Goal: Task Accomplishment & Management: Manage account settings

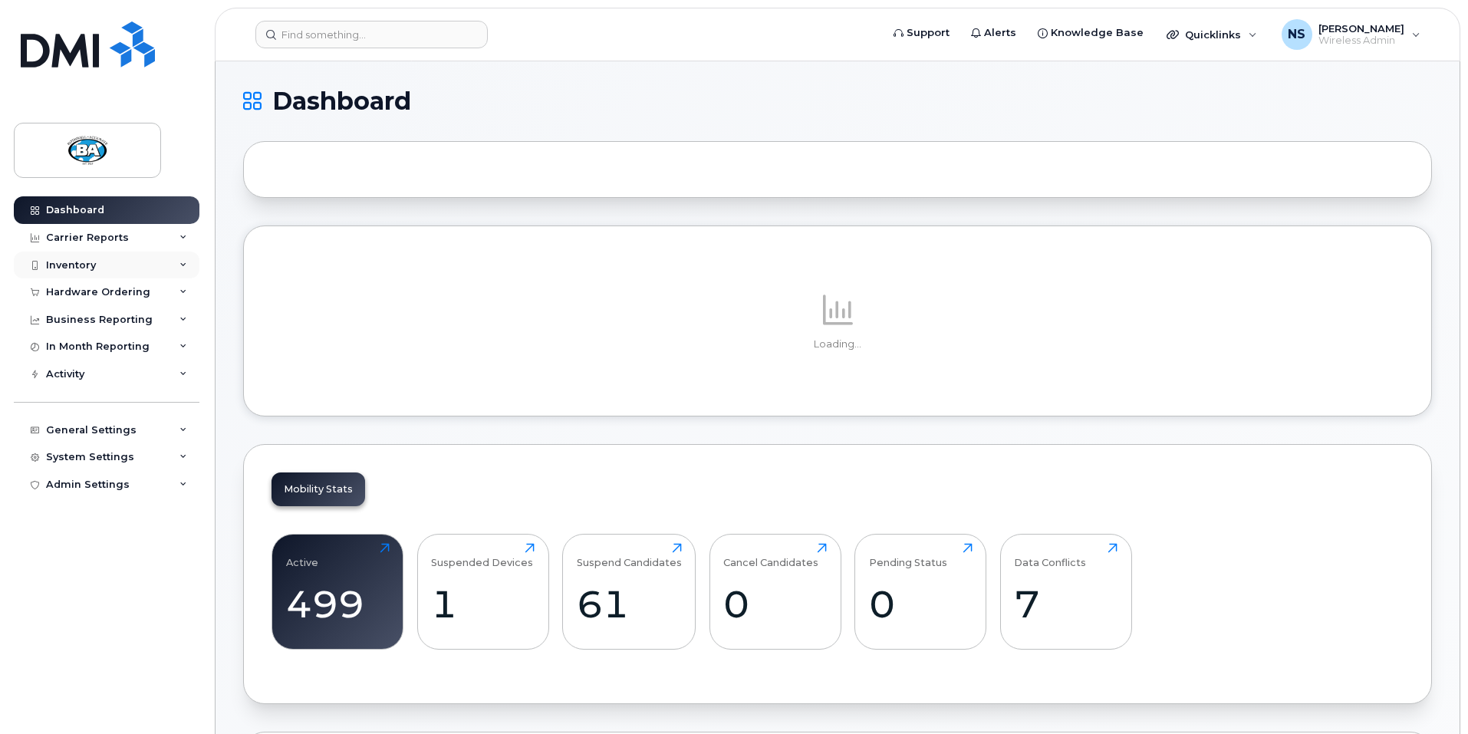
click at [74, 260] on div "Inventory" at bounding box center [71, 265] width 50 height 12
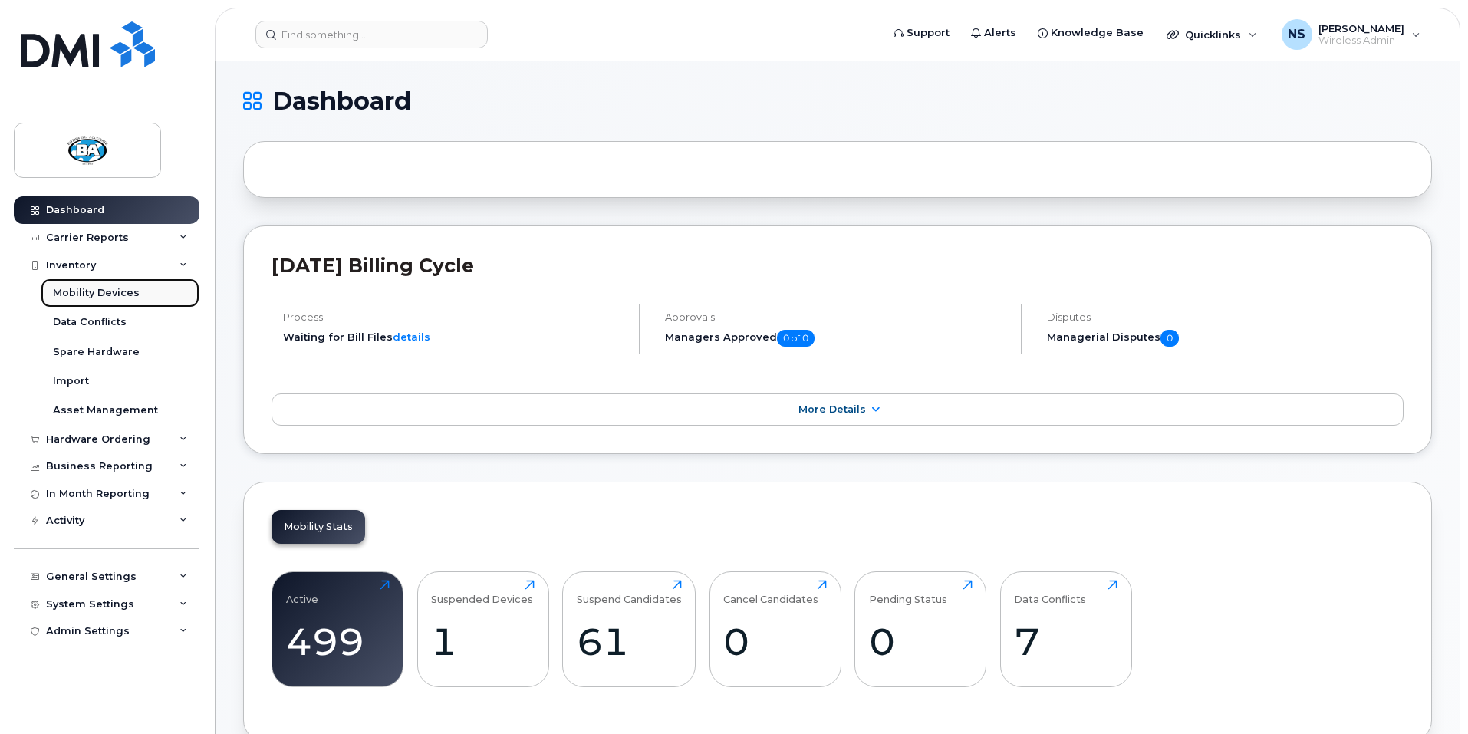
click at [78, 285] on link "Mobility Devices" at bounding box center [120, 292] width 159 height 29
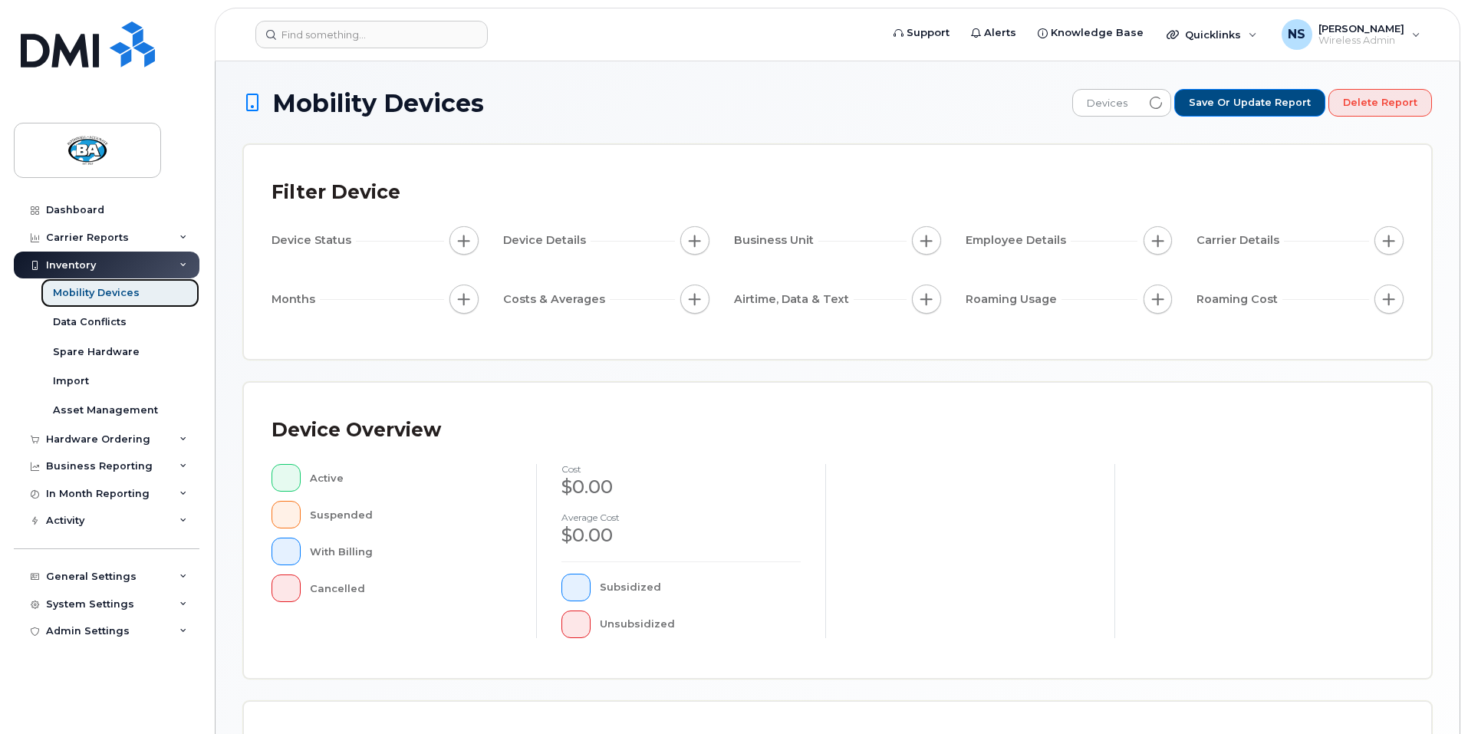
click at [97, 292] on div "Mobility Devices" at bounding box center [96, 293] width 87 height 14
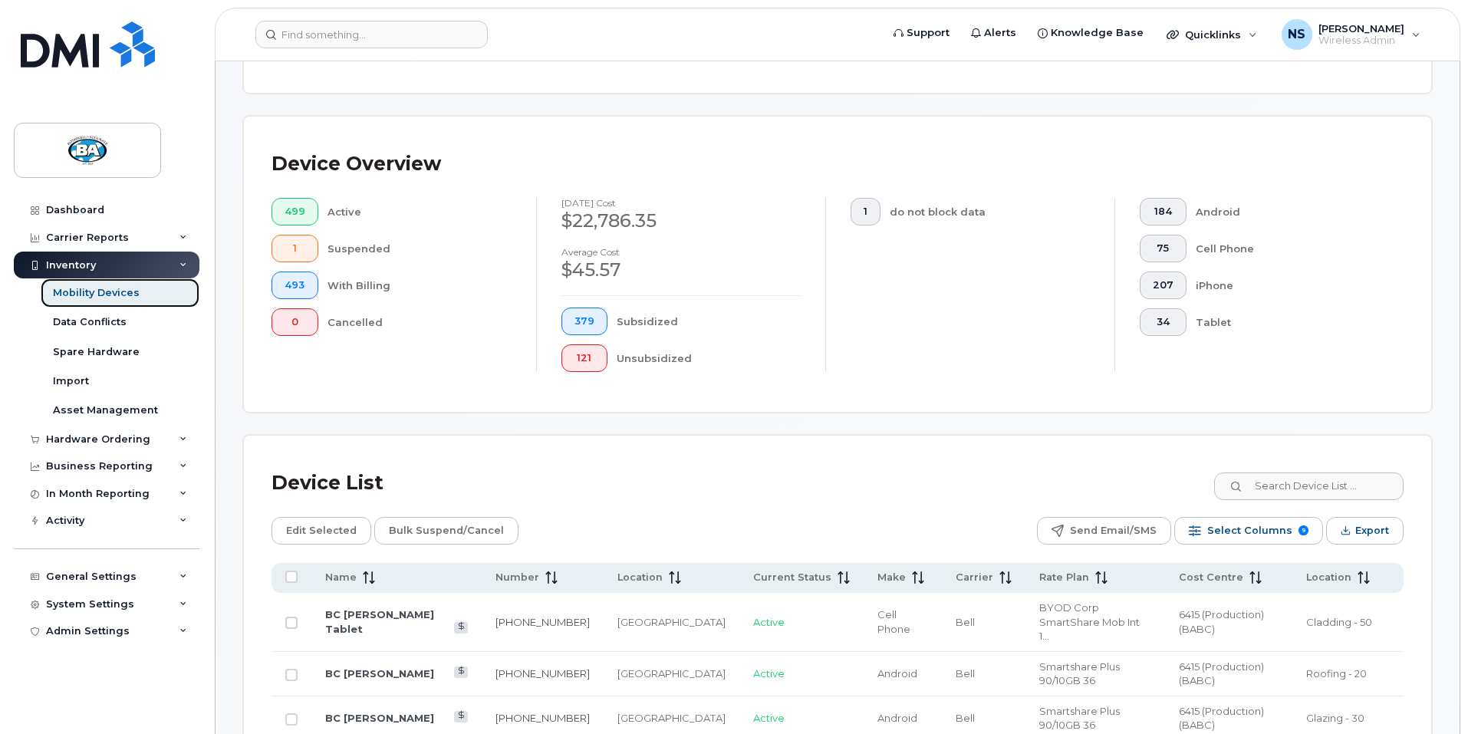
scroll to position [307, 0]
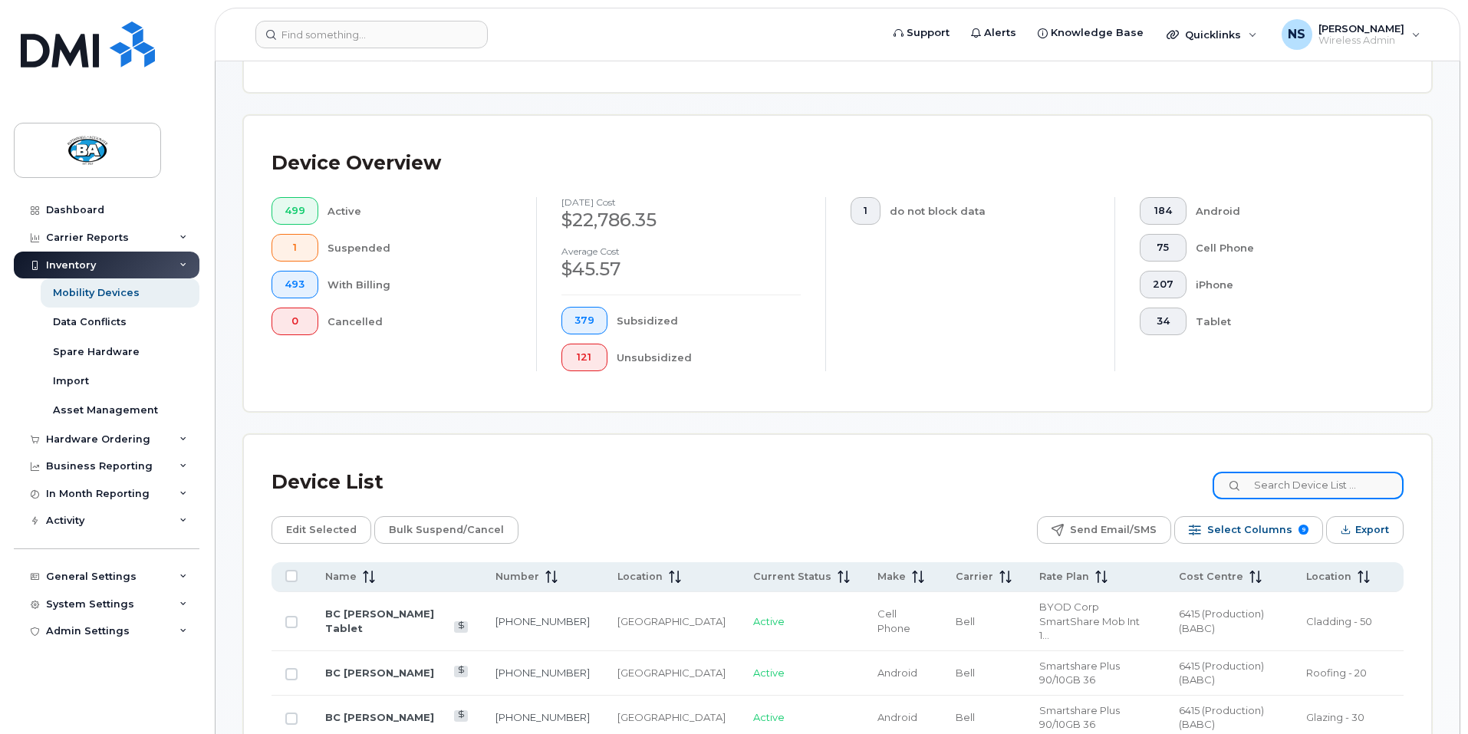
click at [1303, 473] on input at bounding box center [1308, 486] width 191 height 28
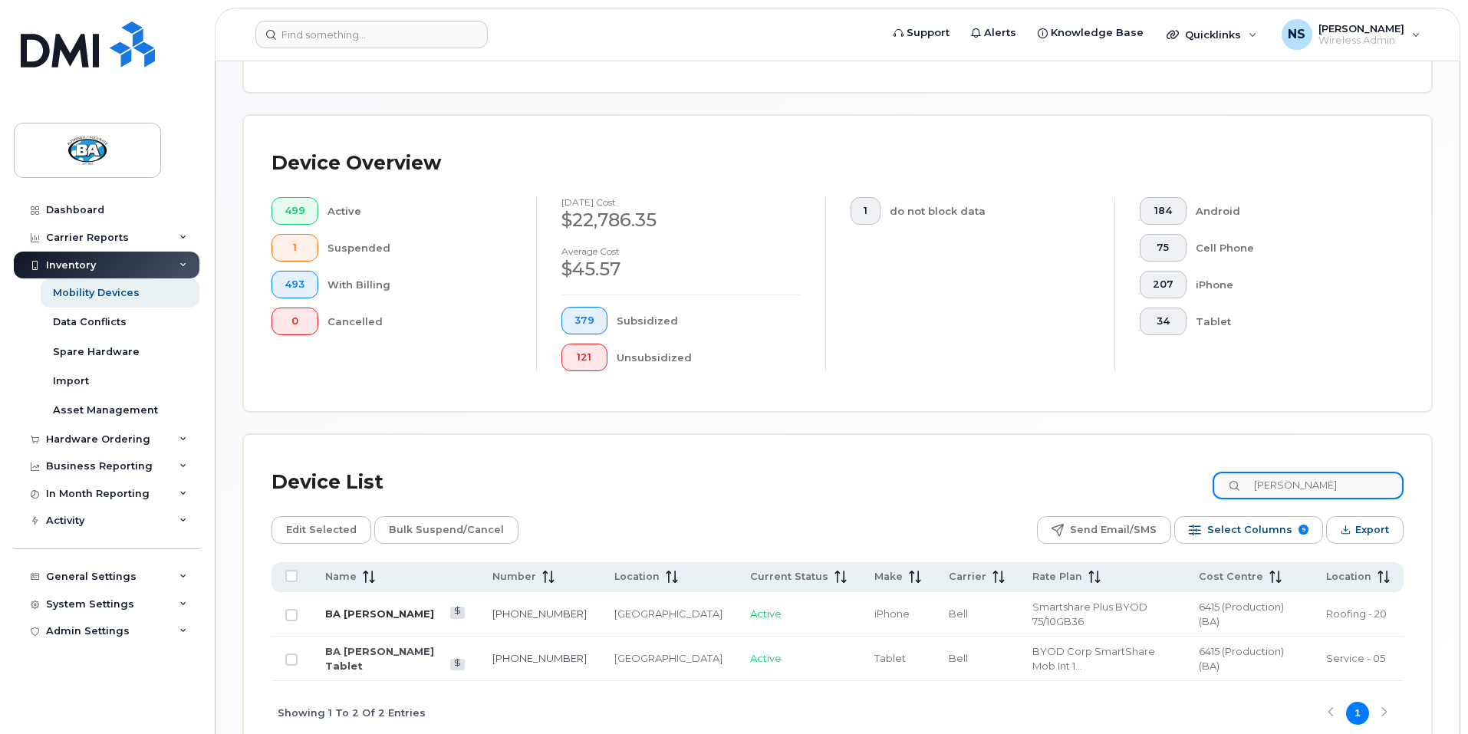
type input "alexandre"
click at [400, 608] on link "BA [PERSON_NAME]" at bounding box center [379, 614] width 109 height 12
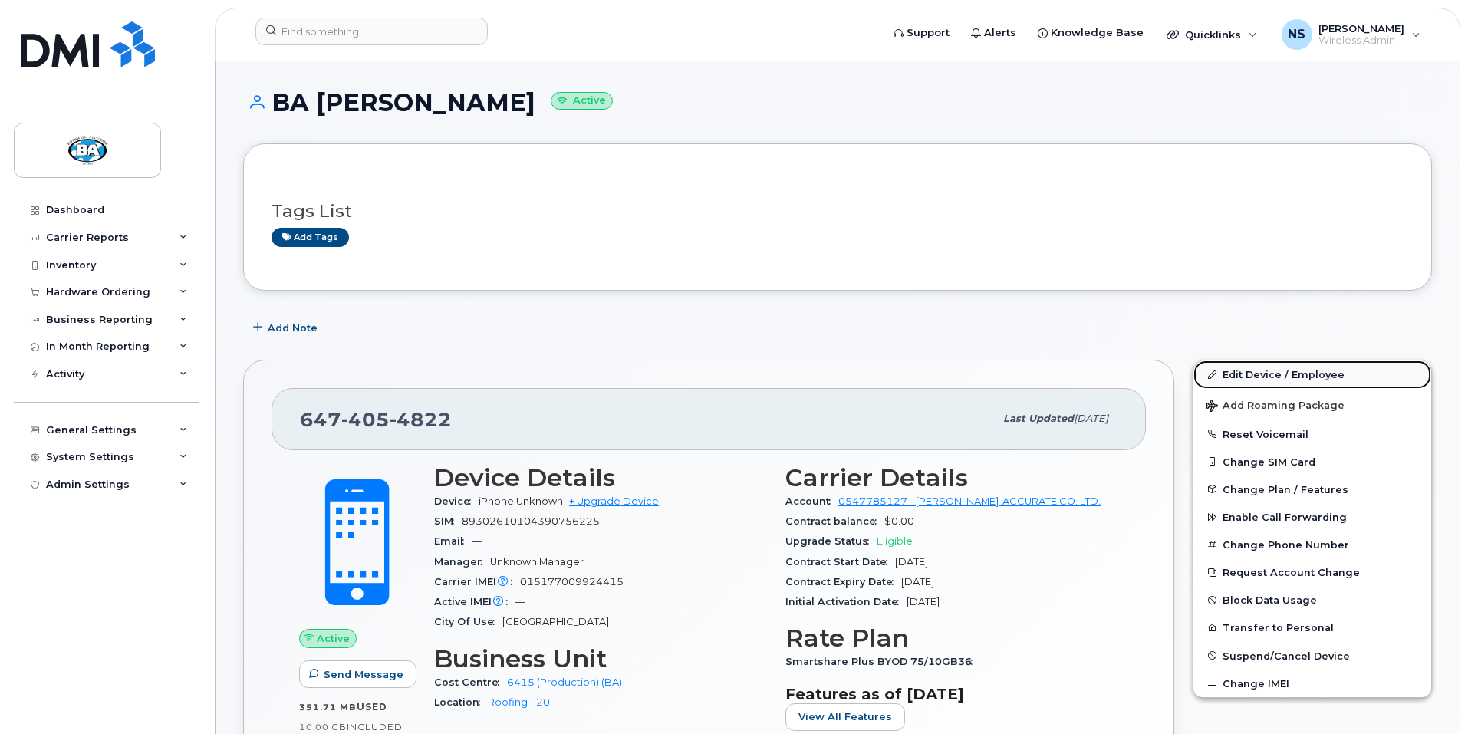
click at [1302, 376] on link "Edit Device / Employee" at bounding box center [1313, 375] width 238 height 28
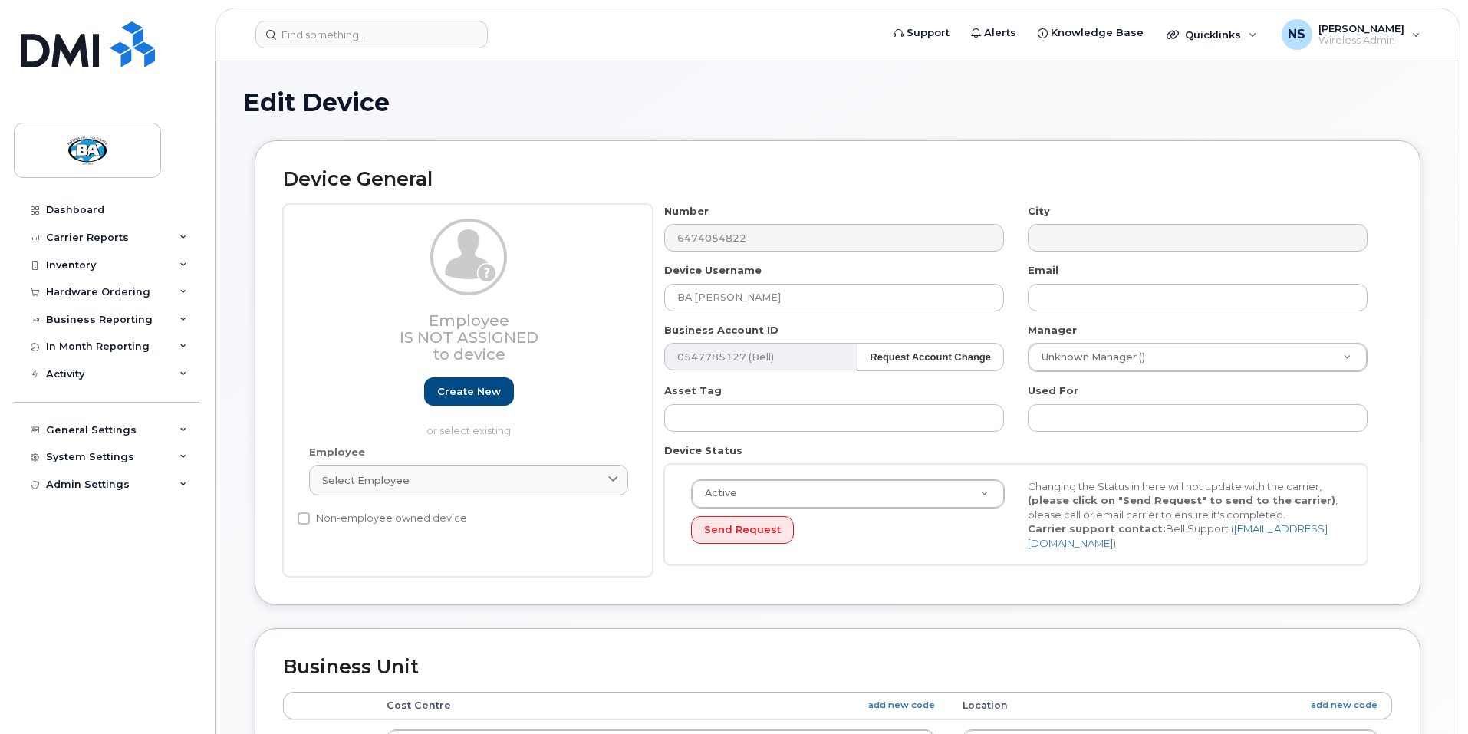
select select "13518061"
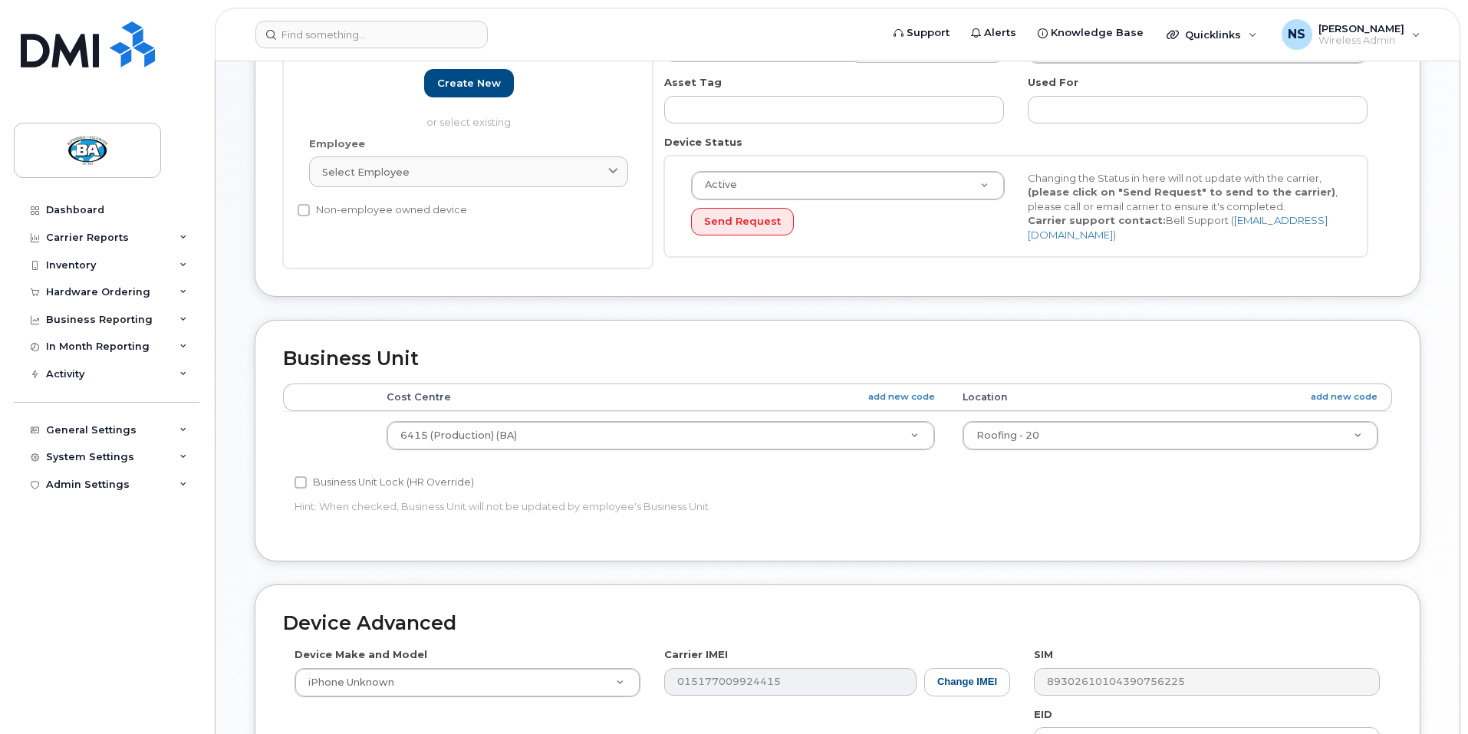
scroll to position [310, 0]
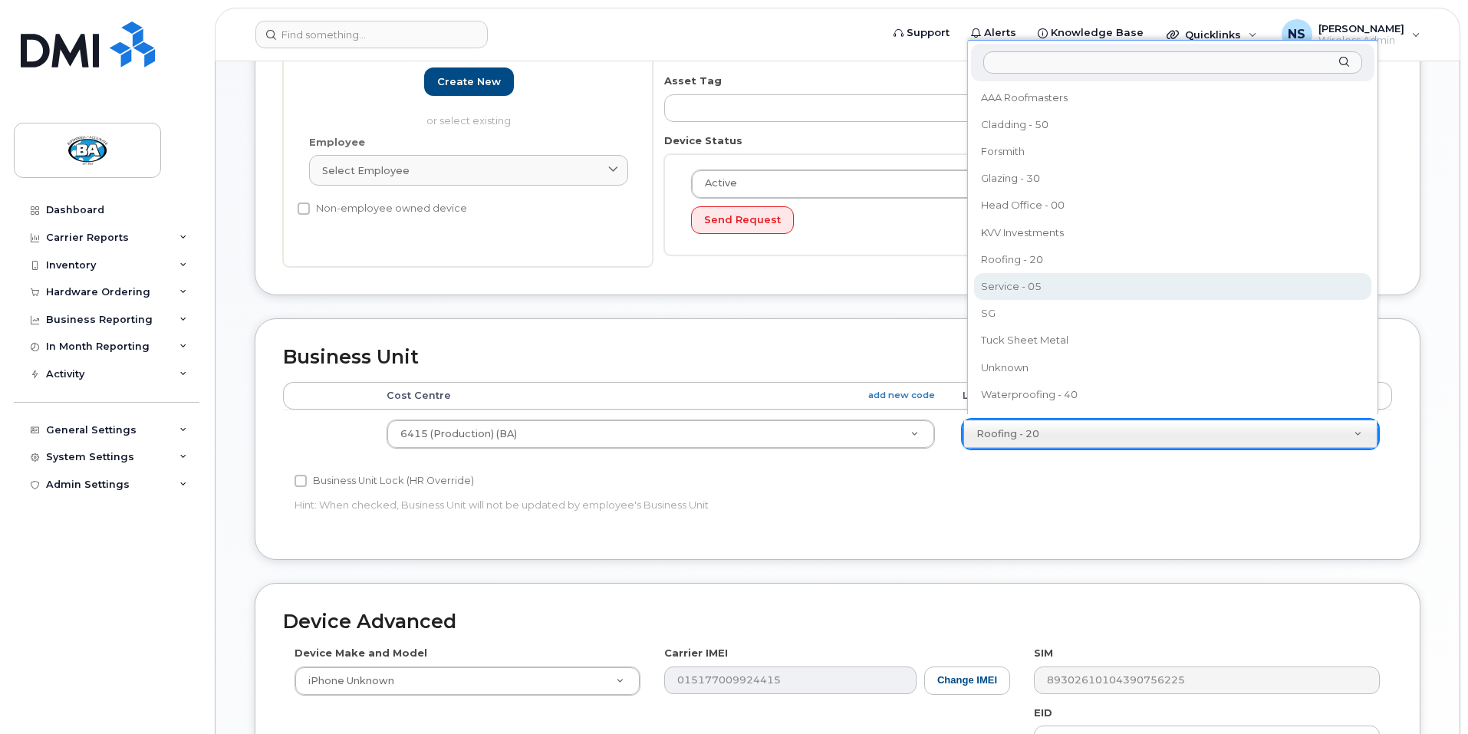
select select "13518067"
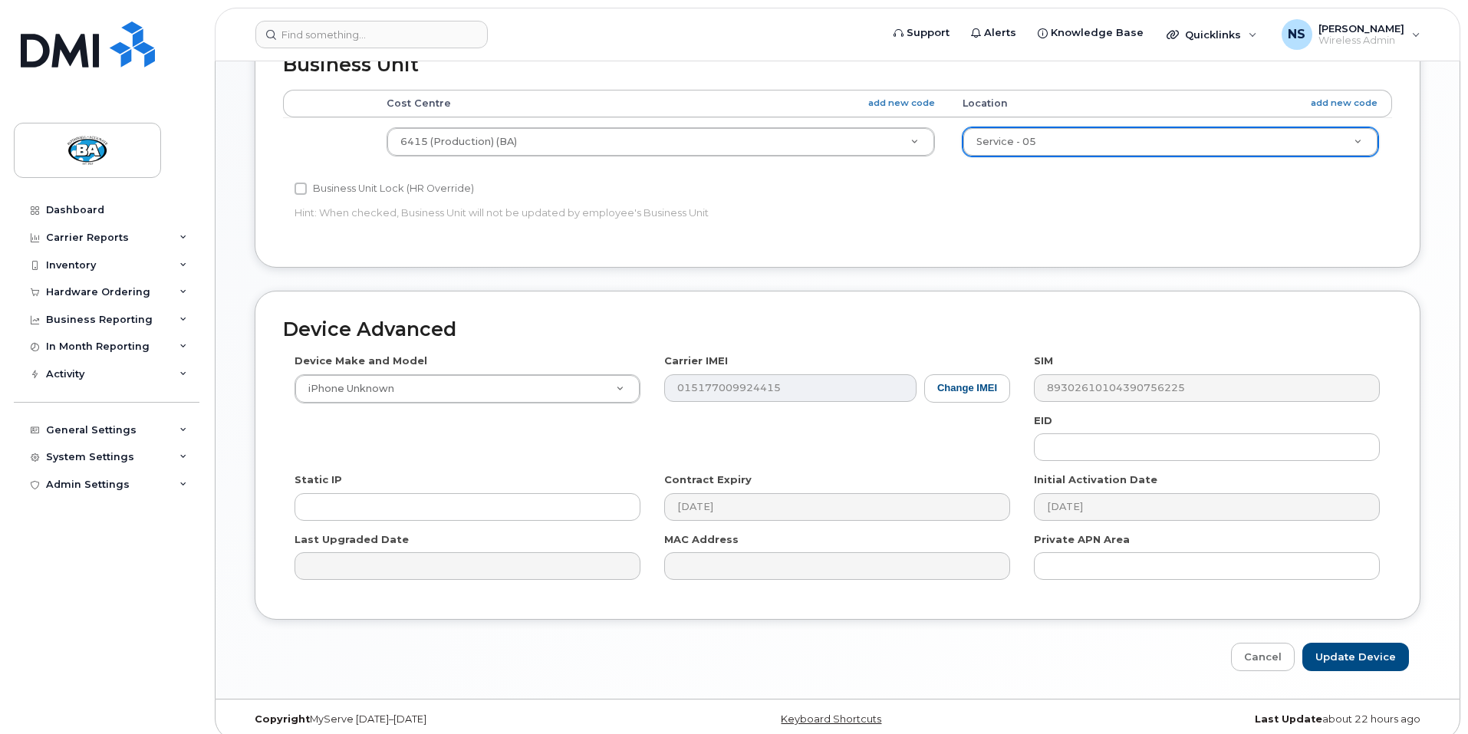
scroll to position [610, 0]
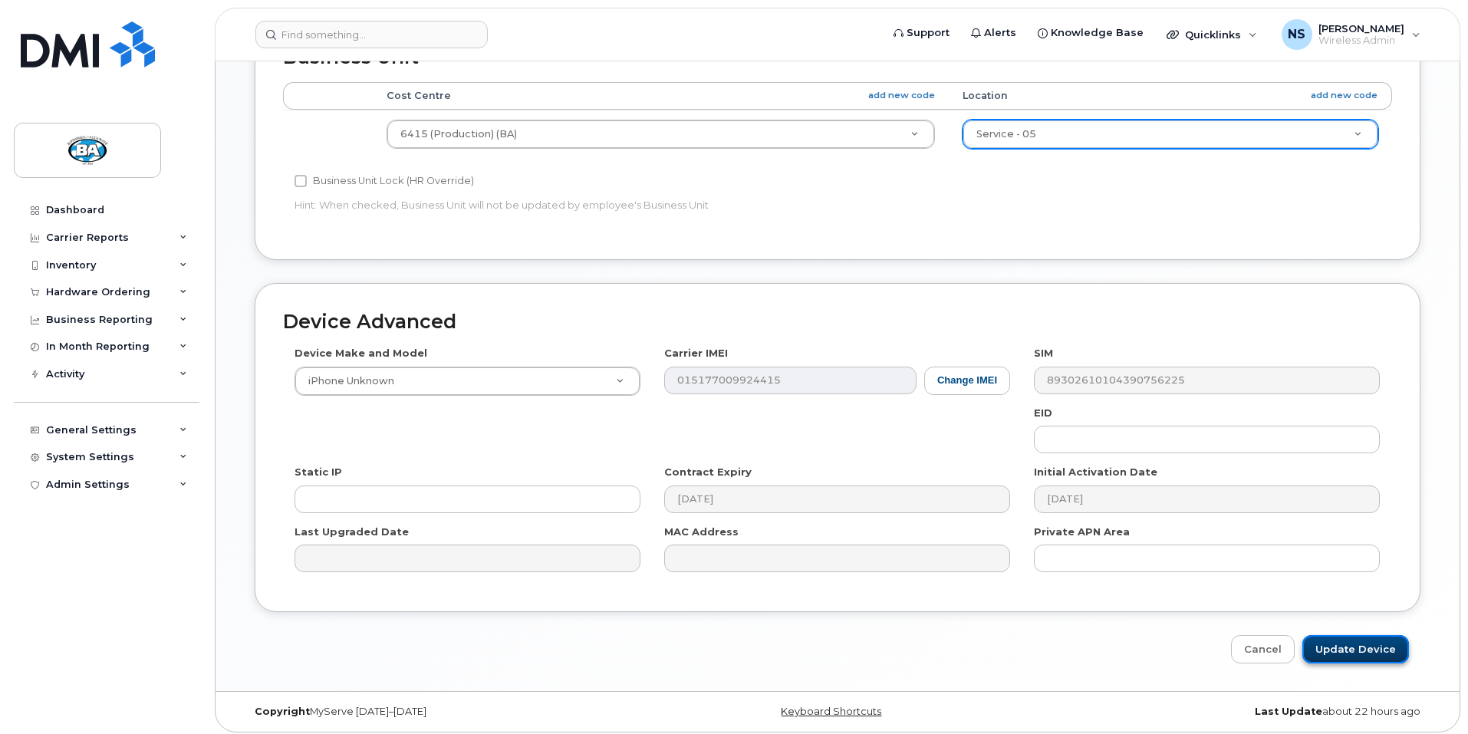
click at [1333, 644] on input "Update Device" at bounding box center [1356, 649] width 107 height 28
type input "Saving..."
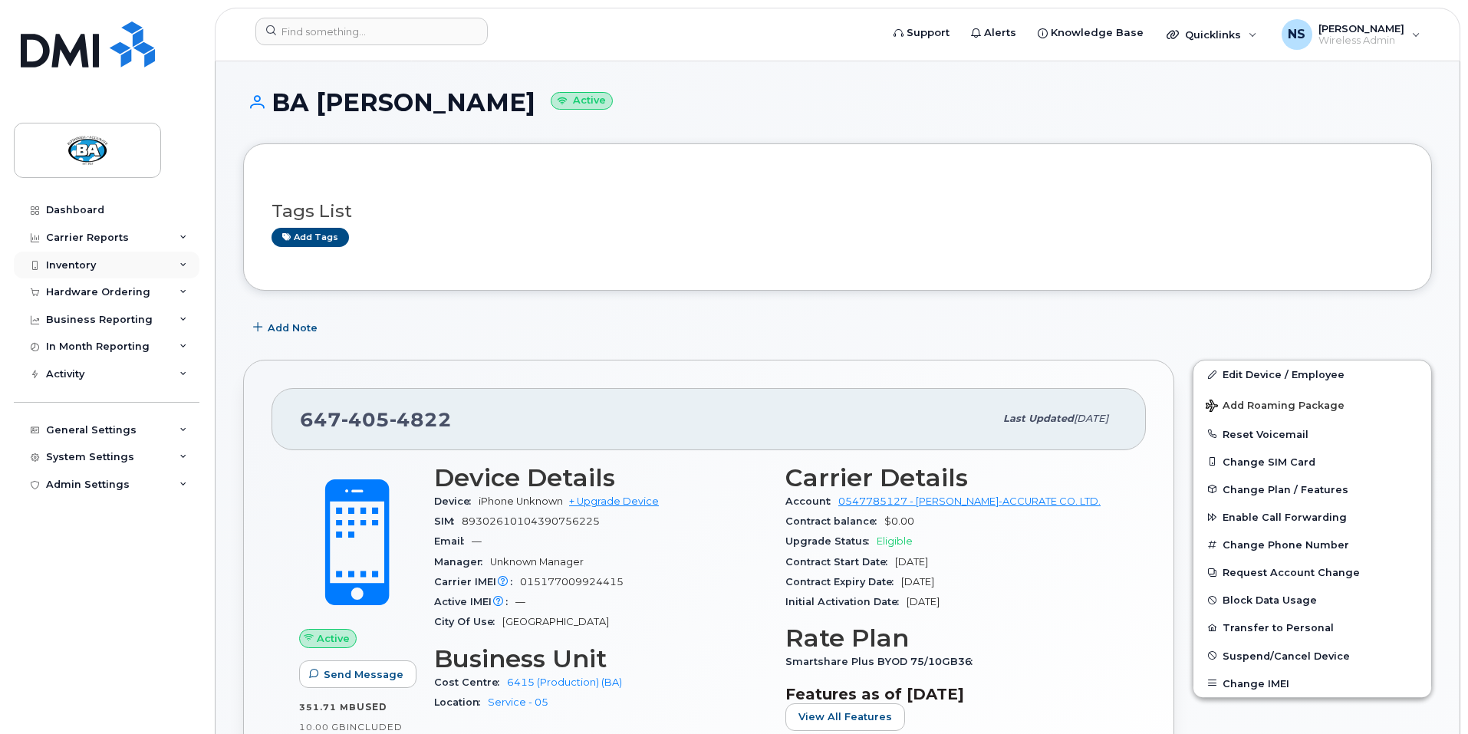
click at [68, 265] on div "Inventory" at bounding box center [71, 265] width 50 height 12
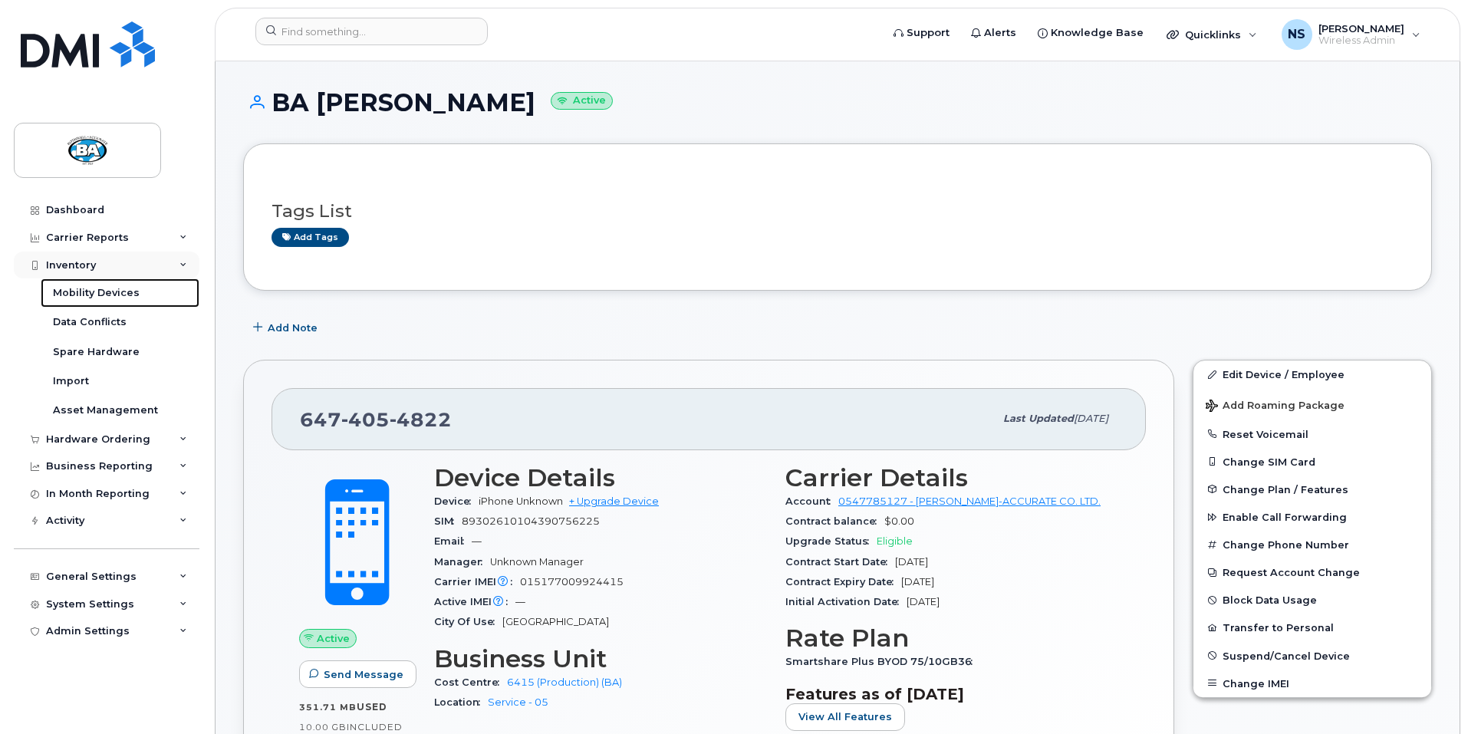
drag, startPoint x: 68, startPoint y: 291, endPoint x: 61, endPoint y: 277, distance: 15.1
click at [68, 291] on div "Mobility Devices" at bounding box center [96, 293] width 87 height 14
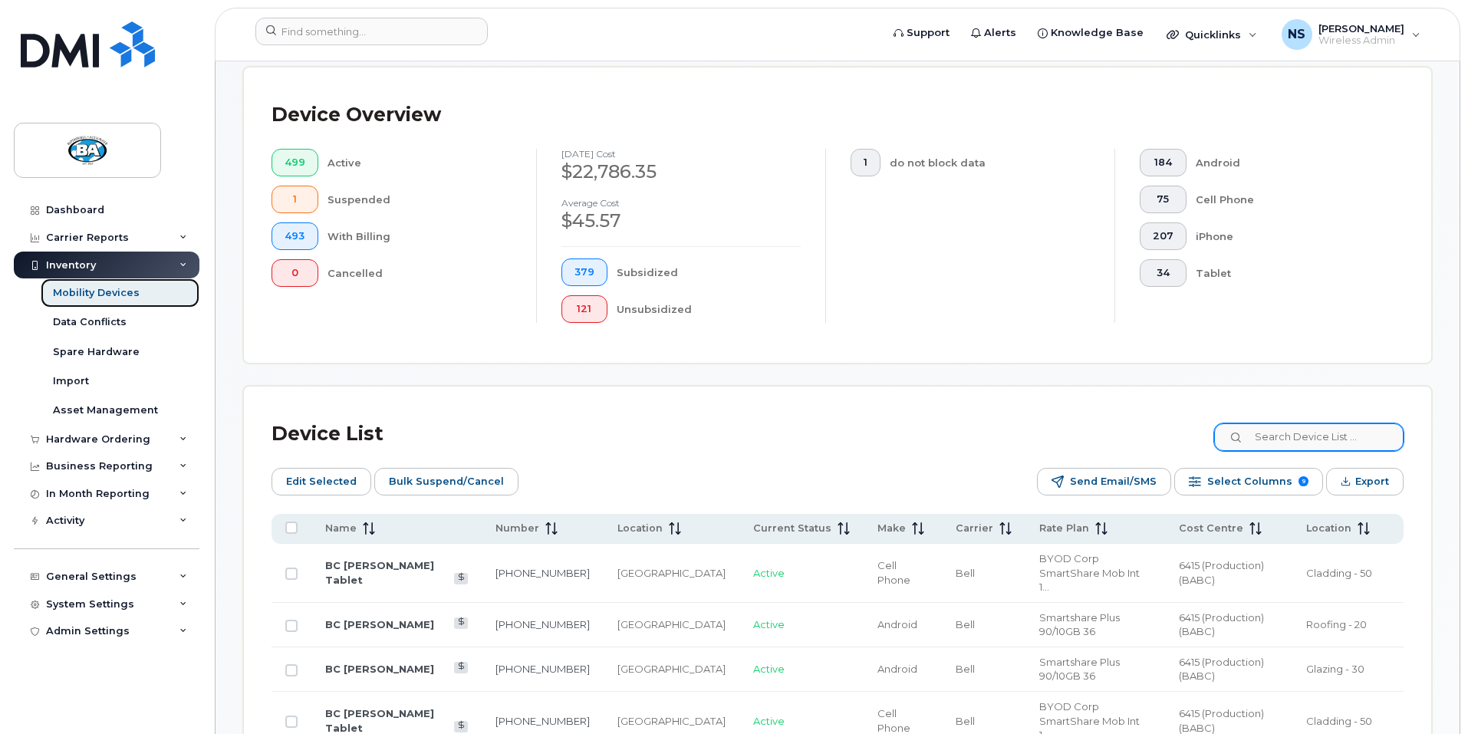
scroll to position [384, 0]
click at [1329, 423] on input at bounding box center [1308, 437] width 191 height 28
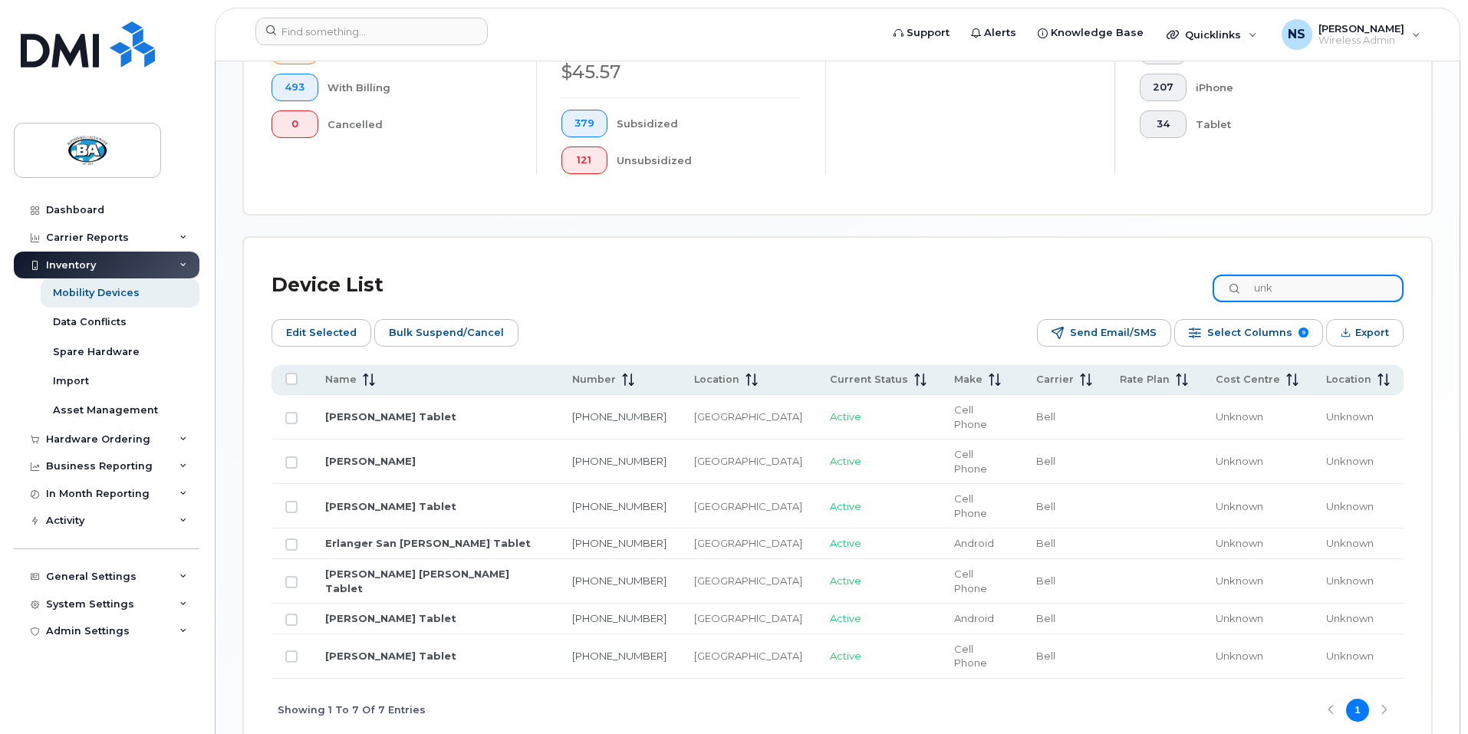
scroll to position [532, 0]
type input "u"
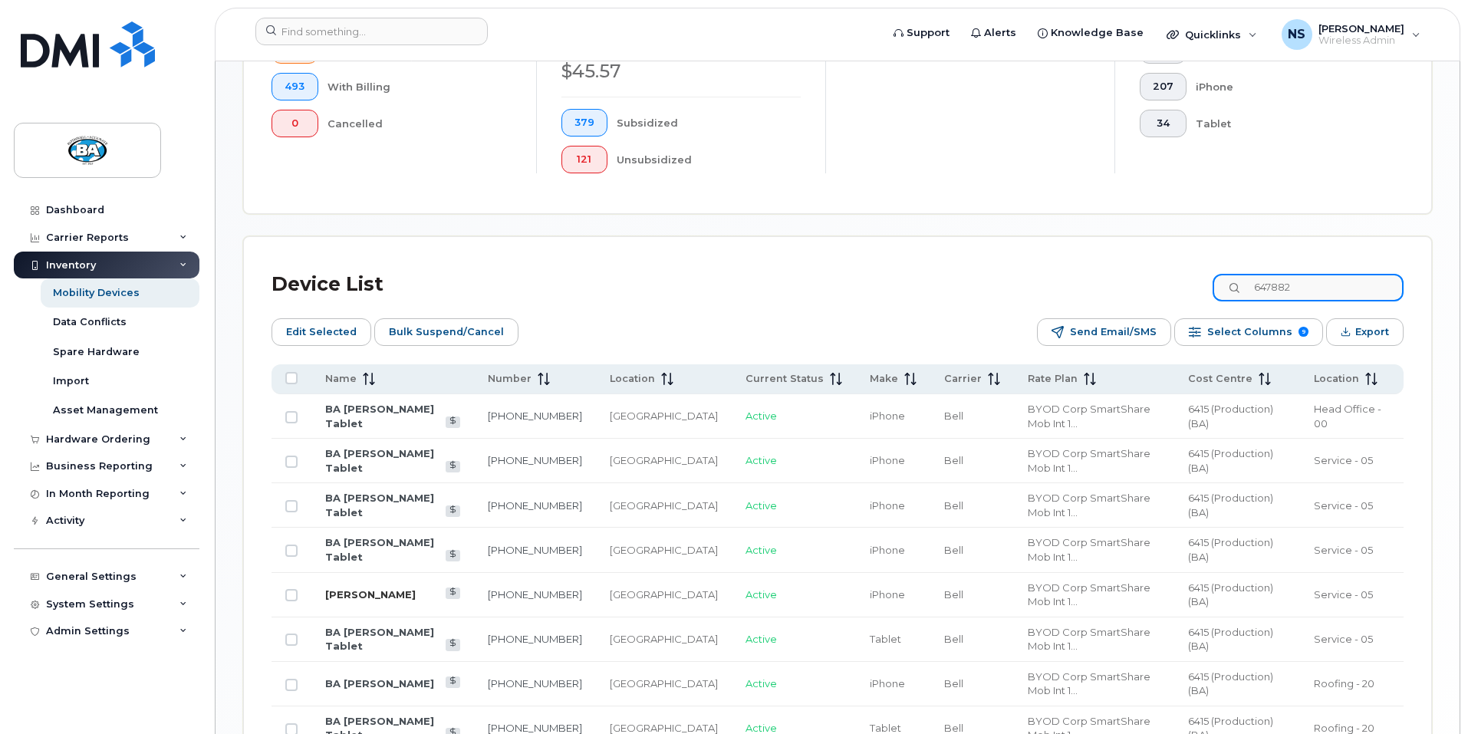
type input "647882"
click at [337, 588] on link "BA Luis" at bounding box center [370, 594] width 91 height 12
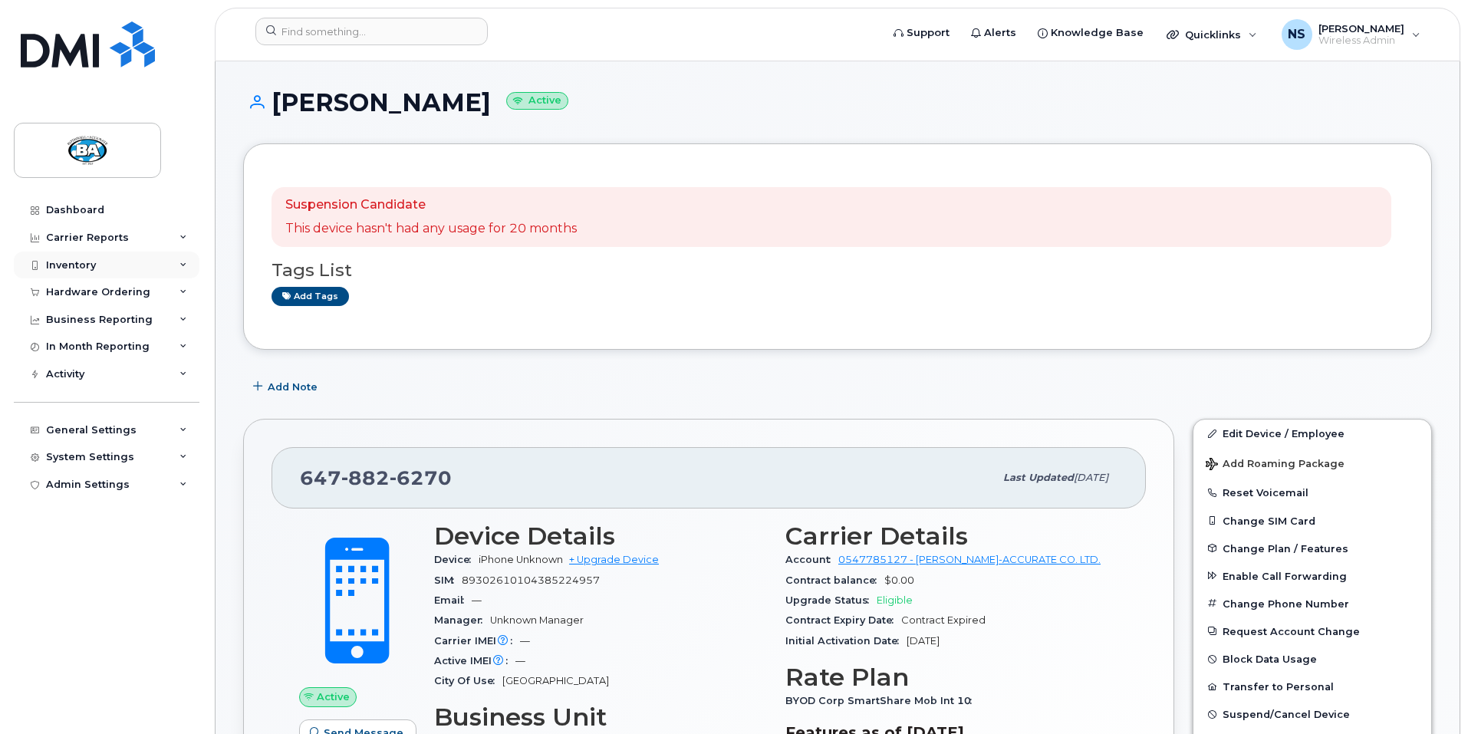
click at [81, 269] on div "Inventory" at bounding box center [71, 265] width 50 height 12
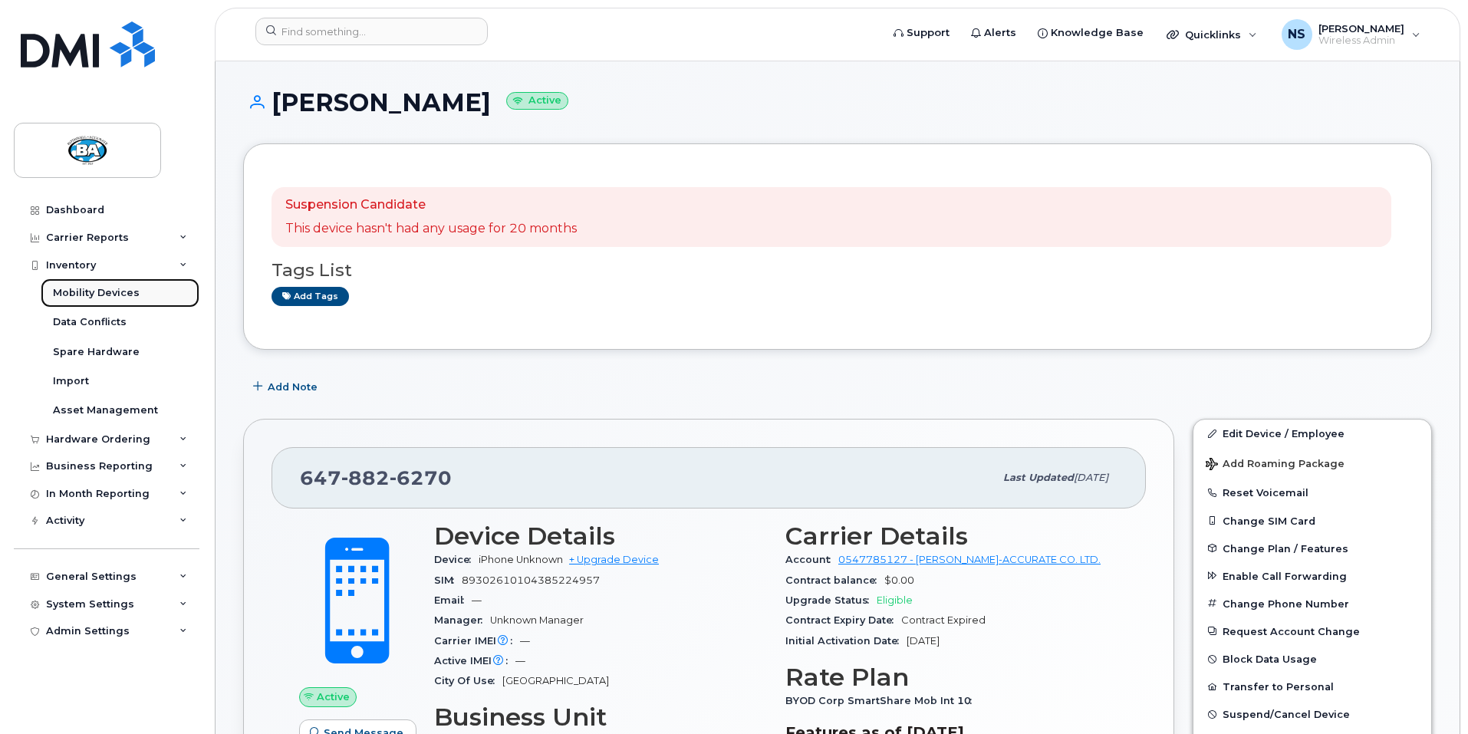
click at [94, 291] on div "Mobility Devices" at bounding box center [96, 293] width 87 height 14
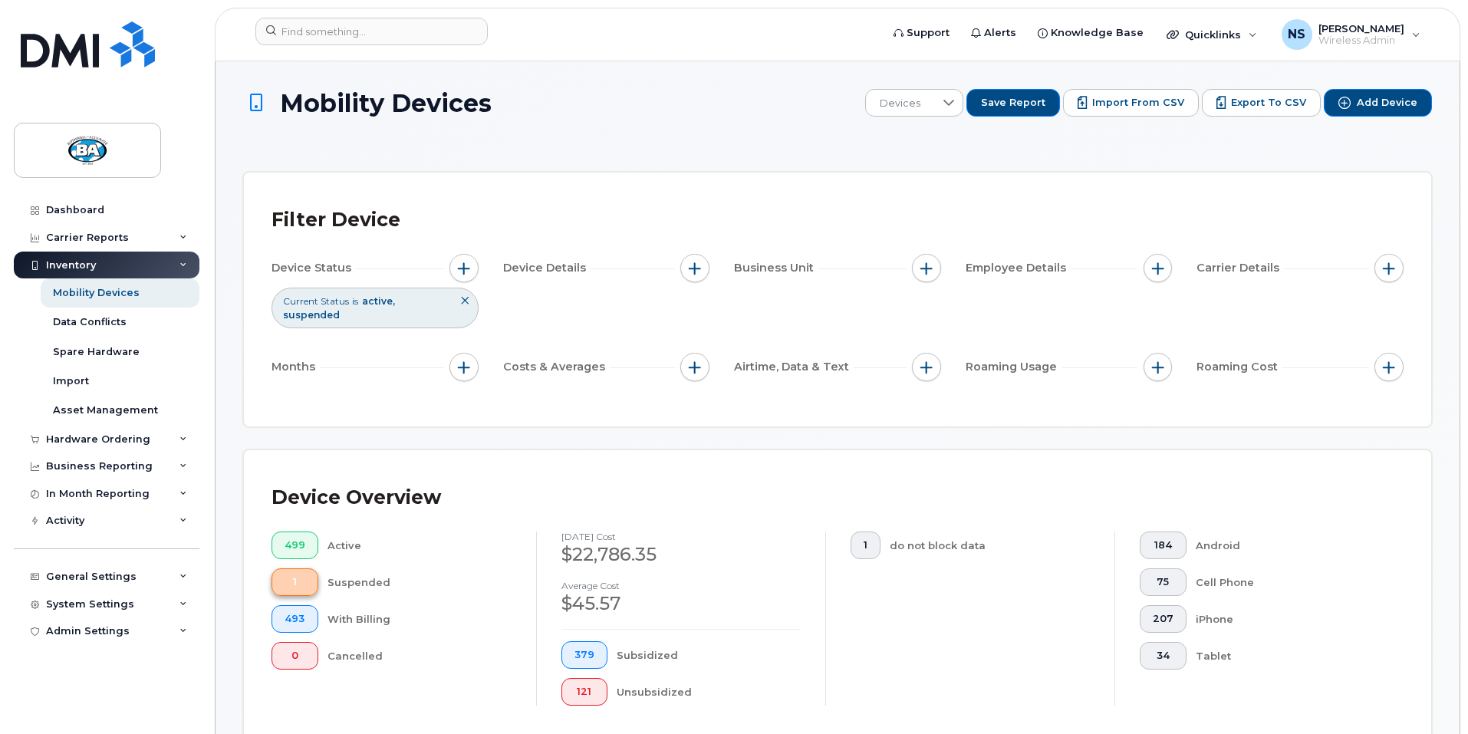
click at [296, 576] on span "1" at bounding box center [295, 582] width 21 height 12
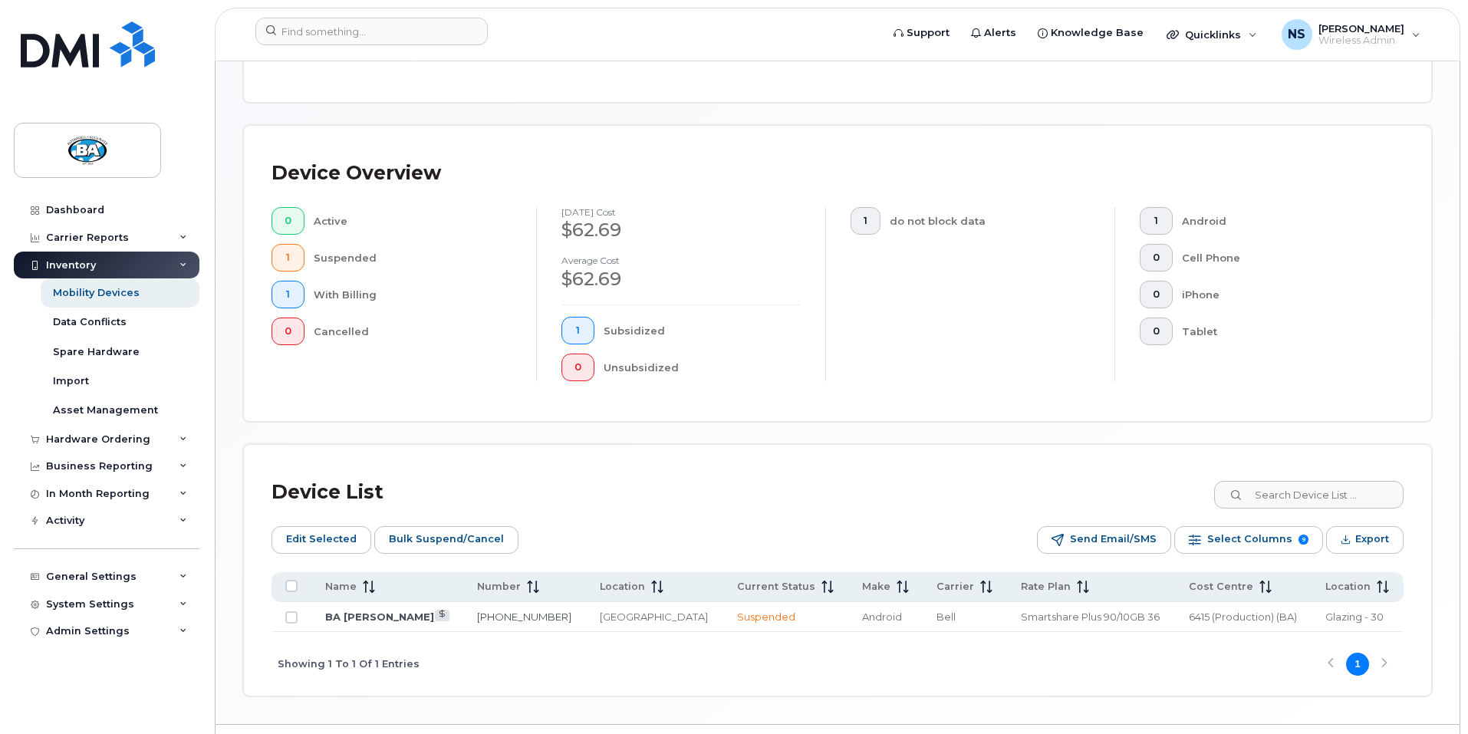
scroll to position [351, 0]
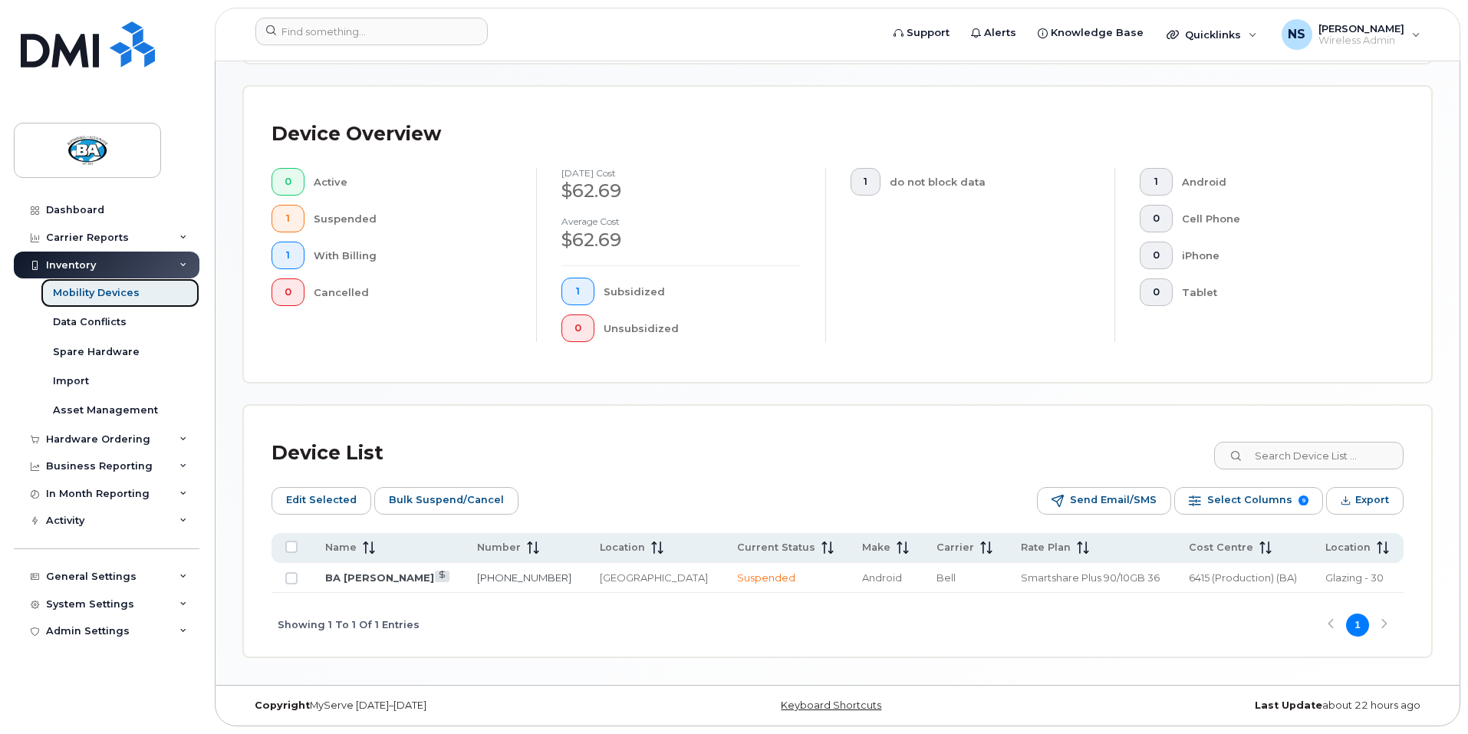
click at [80, 301] on link "Mobility Devices" at bounding box center [120, 292] width 159 height 29
